Goal: Answer question/provide support

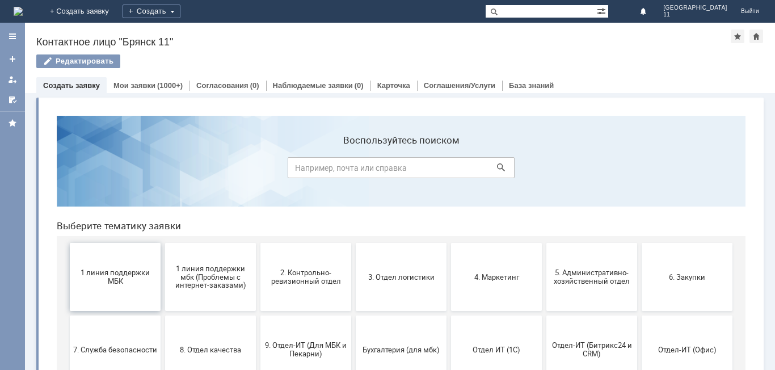
click at [117, 278] on span "1 линия поддержки МБК" at bounding box center [115, 277] width 84 height 17
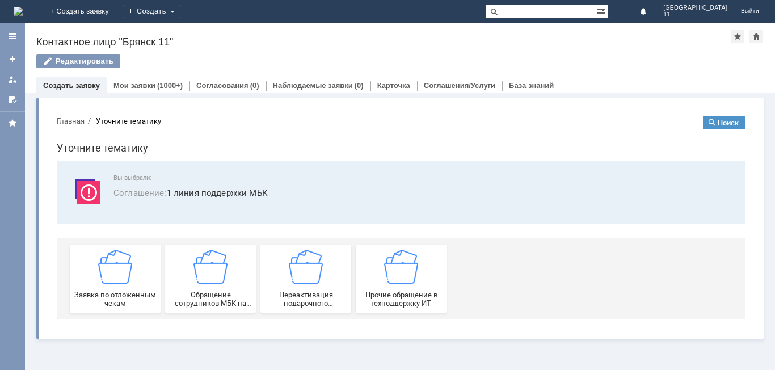
click at [117, 291] on span "Заявка по отложенным чекам" at bounding box center [115, 299] width 84 height 17
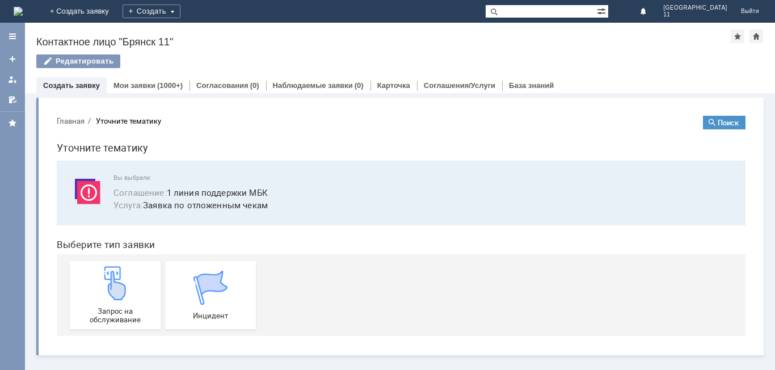
click at [117, 278] on img at bounding box center [115, 283] width 34 height 34
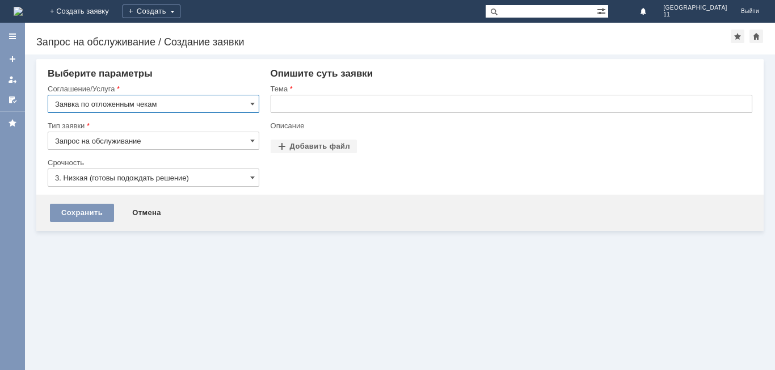
click at [329, 103] on input "text" at bounding box center [512, 104] width 482 height 18
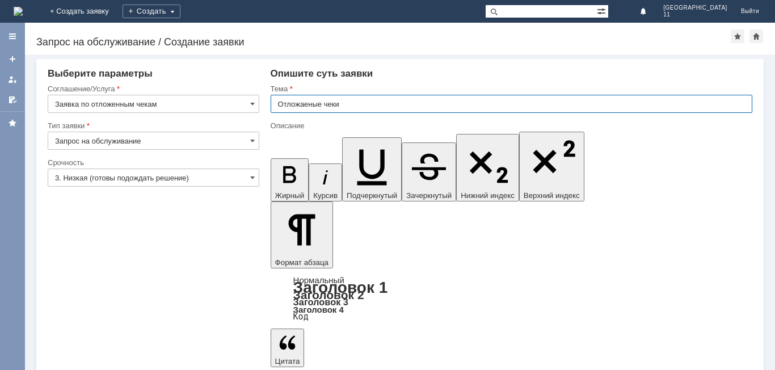
click at [303, 96] on input "Отложаеные чеки" at bounding box center [512, 104] width 482 height 18
click at [395, 95] on input "Отложаеные чеки" at bounding box center [512, 104] width 482 height 18
click at [346, 109] on input "Отложаеные чеки" at bounding box center [512, 104] width 482 height 18
type input "Отложенные чеки"
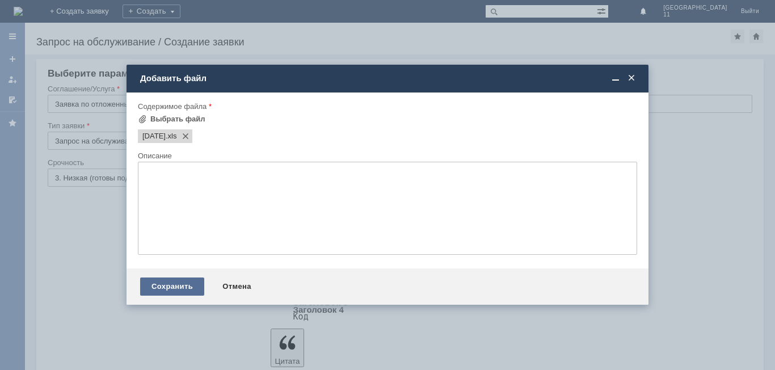
click at [170, 291] on div "Сохранить" at bounding box center [172, 287] width 64 height 18
